Goal: Task Accomplishment & Management: Use online tool/utility

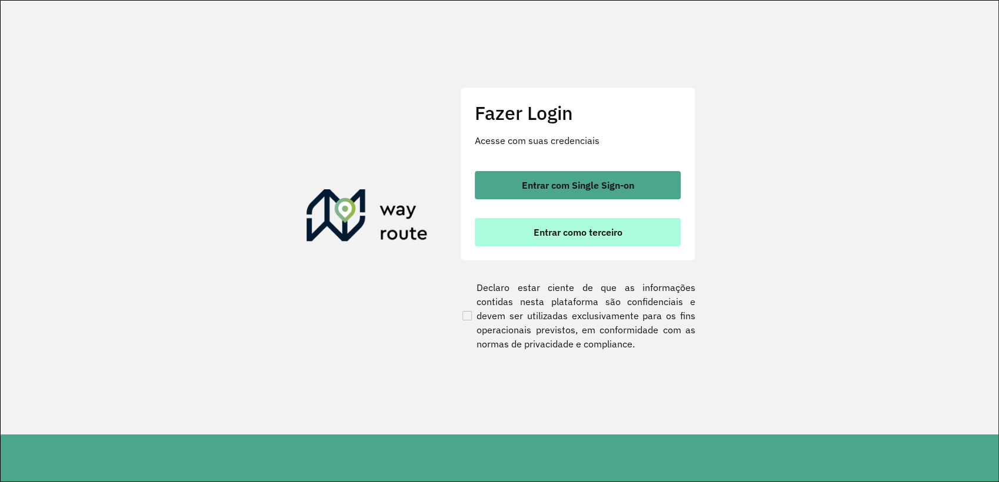
click at [552, 241] on button "Entrar como terceiro" at bounding box center [578, 232] width 206 height 28
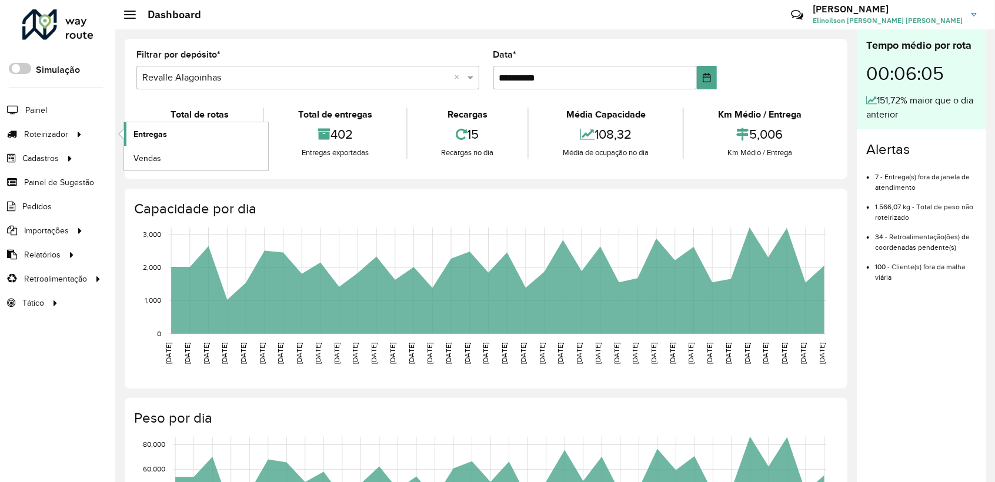
click at [143, 133] on span "Entregas" at bounding box center [151, 134] width 34 height 12
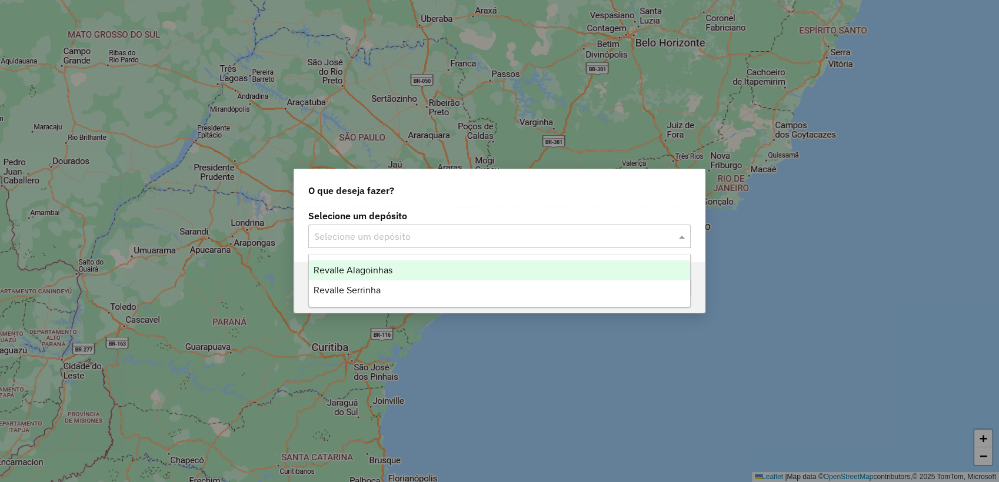
click at [356, 242] on input "text" at bounding box center [487, 237] width 347 height 14
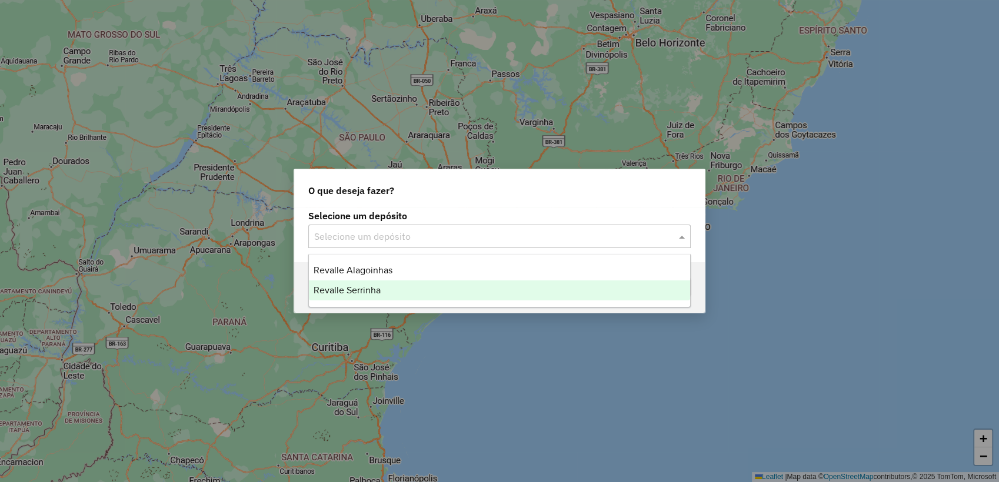
click at [352, 291] on span "Revalle Serrinha" at bounding box center [347, 290] width 67 height 10
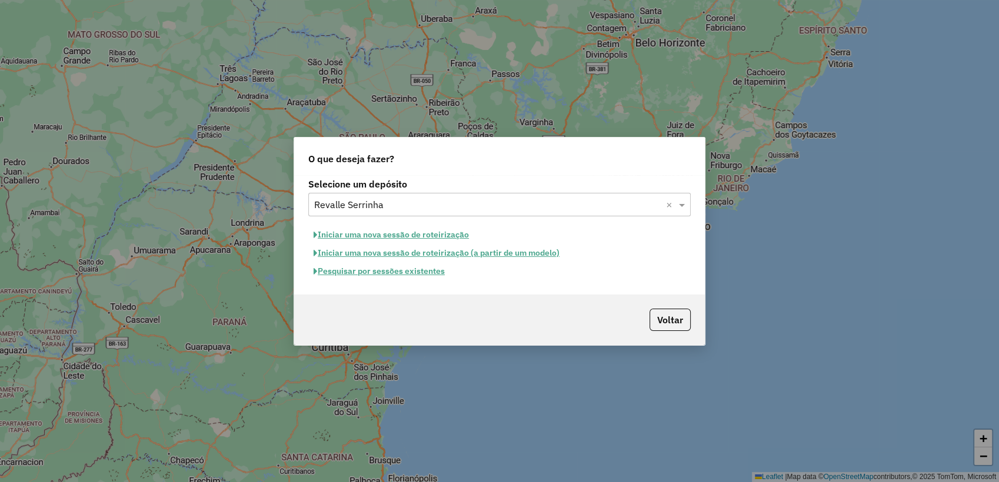
click at [390, 273] on button "Pesquisar por sessões existentes" at bounding box center [379, 271] width 142 height 18
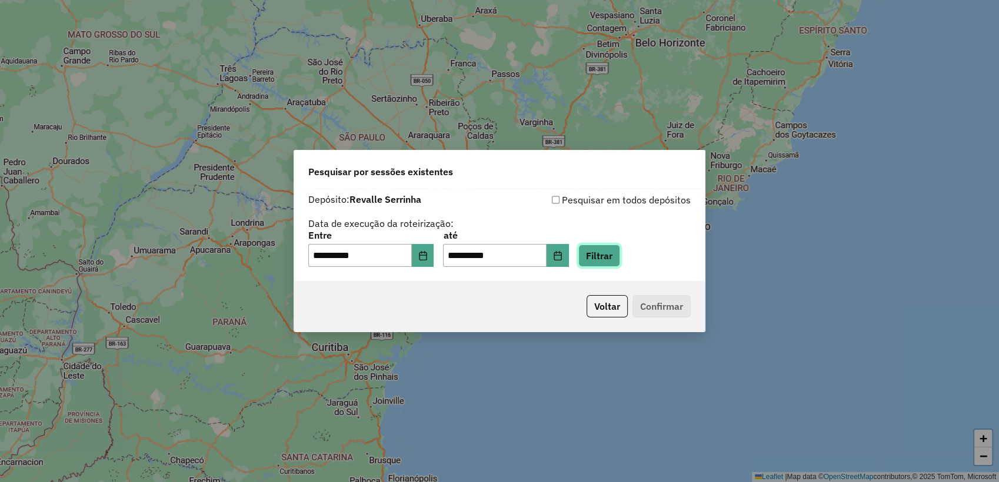
click at [620, 251] on button "Filtrar" at bounding box center [599, 256] width 42 height 22
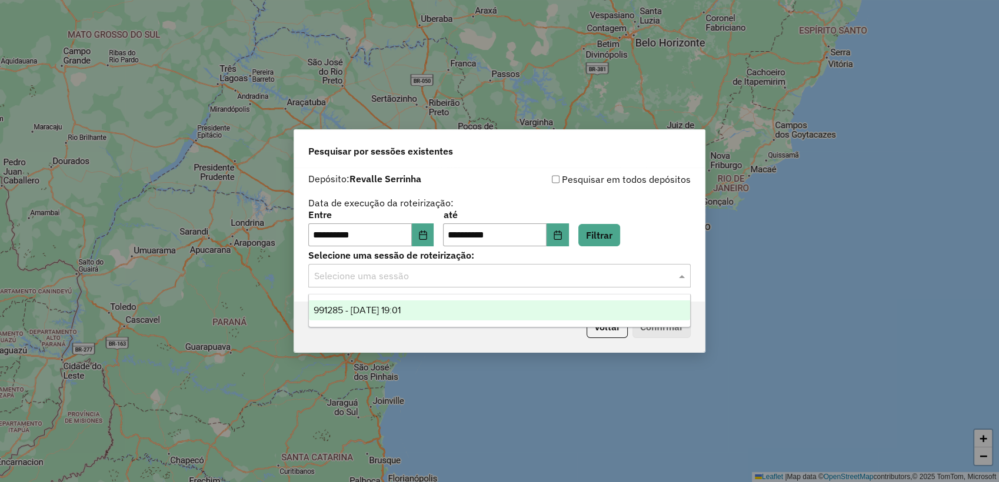
click at [490, 282] on input "text" at bounding box center [487, 276] width 347 height 14
click at [467, 309] on div "991285 - 19/08/2025 19:01" at bounding box center [499, 311] width 381 height 20
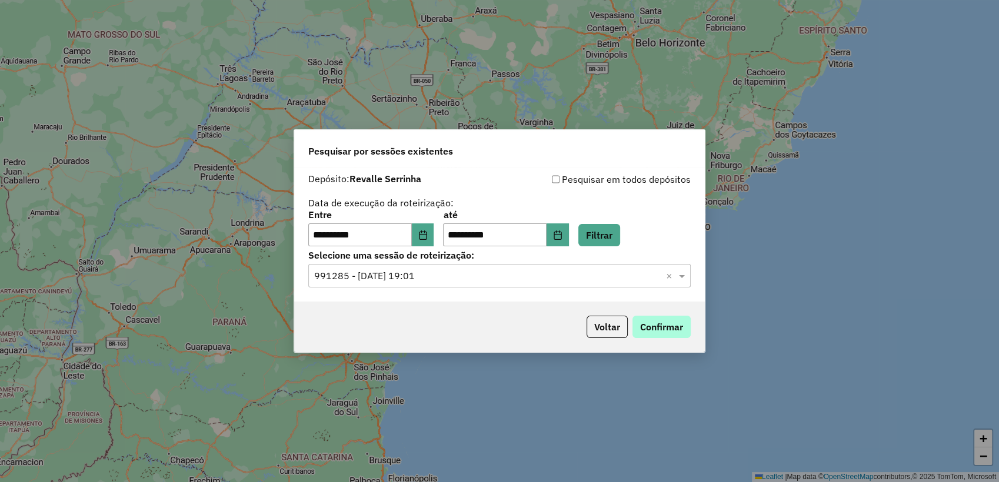
drag, startPoint x: 689, startPoint y: 338, endPoint x: 685, endPoint y: 331, distance: 8.2
click at [685, 331] on p-footer "Voltar Confirmar" at bounding box center [636, 327] width 109 height 22
click at [685, 331] on button "Confirmar" at bounding box center [661, 327] width 58 height 22
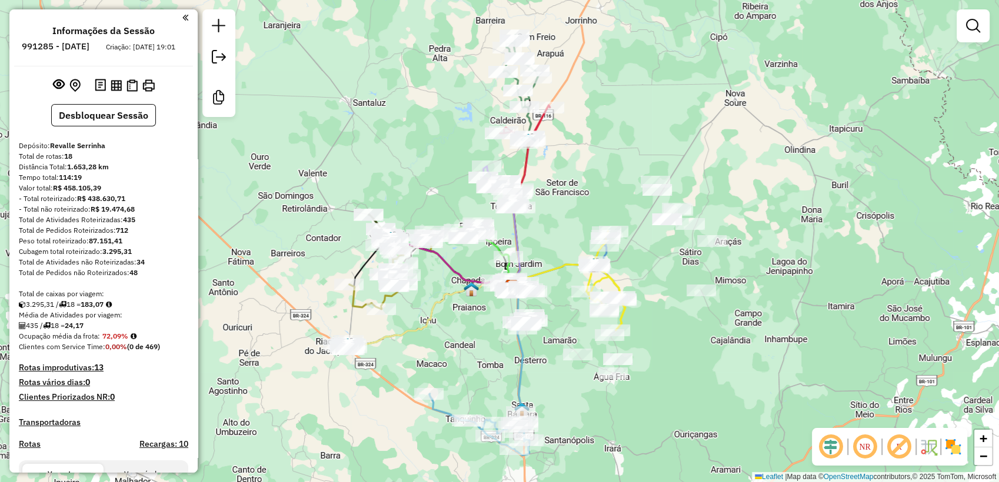
drag, startPoint x: 621, startPoint y: 134, endPoint x: 633, endPoint y: 181, distance: 48.1
click at [633, 181] on div "Janela de atendimento Grade de atendimento Capacidade Transportadoras Veículos …" at bounding box center [499, 241] width 999 height 482
